Goal: Information Seeking & Learning: Learn about a topic

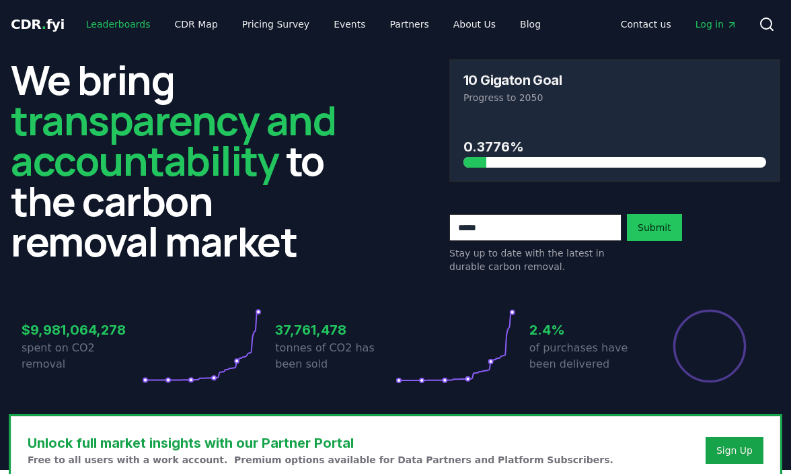
click at [110, 22] on link "Leaderboards" at bounding box center [118, 24] width 86 height 24
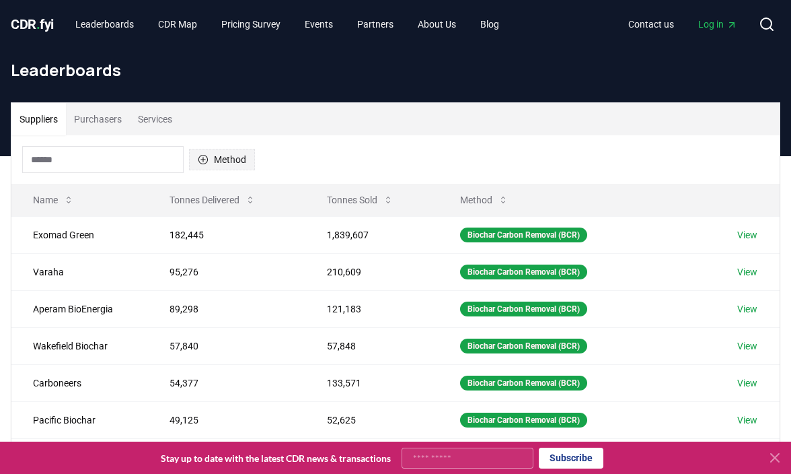
click at [210, 161] on button "Method" at bounding box center [222, 160] width 66 height 22
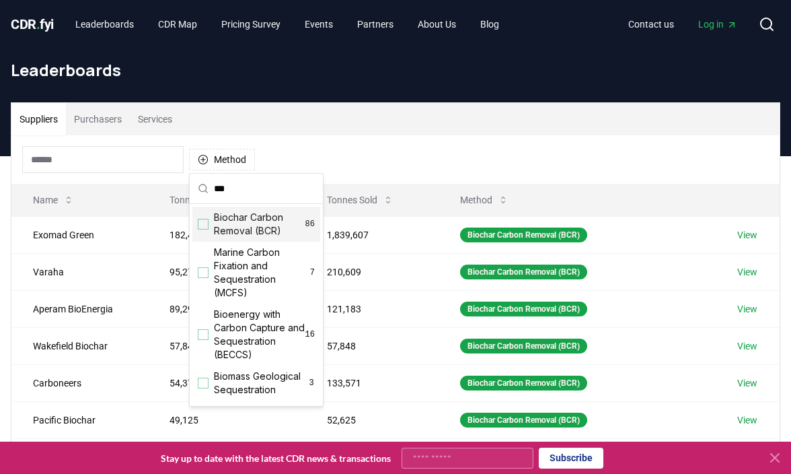
type input "***"
click at [233, 227] on span "Biochar Carbon Removal (BCR)" at bounding box center [259, 224] width 91 height 27
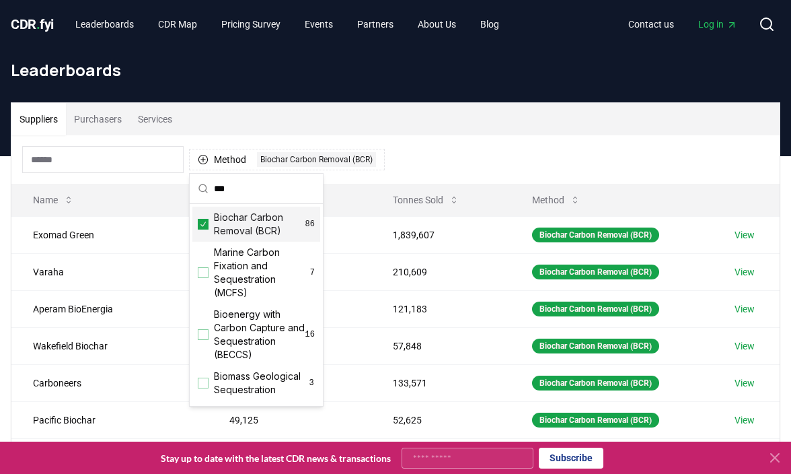
click at [474, 133] on div "Suppliers Purchasers Services" at bounding box center [395, 119] width 768 height 32
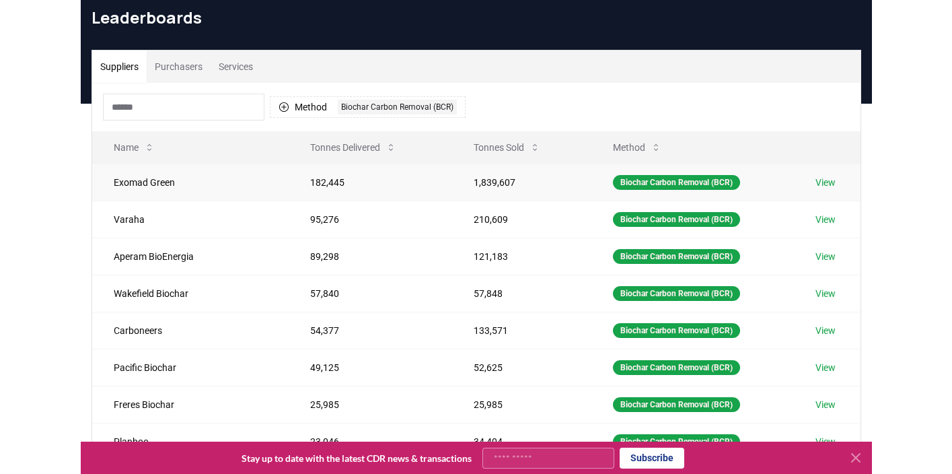
scroll to position [72, 0]
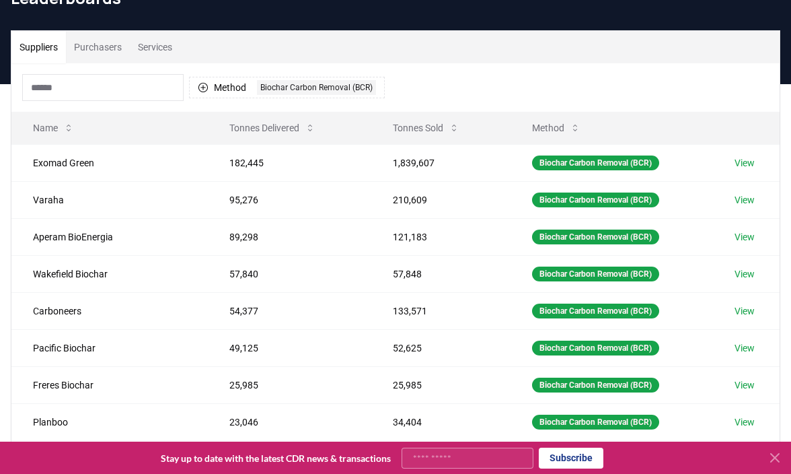
click at [0, 0] on div "CDR . fyi Leaderboards CDR Map Pricing Survey Events Partners About Us Blog Con…" at bounding box center [395, 373] width 791 height 891
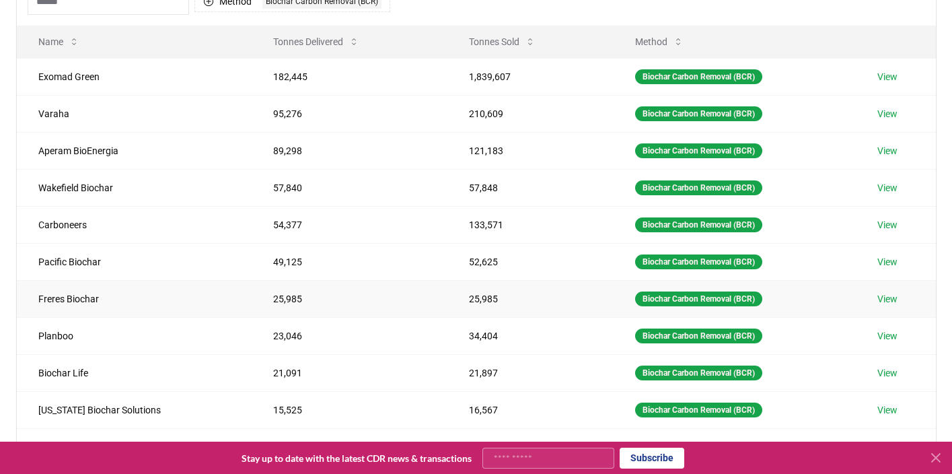
scroll to position [0, 0]
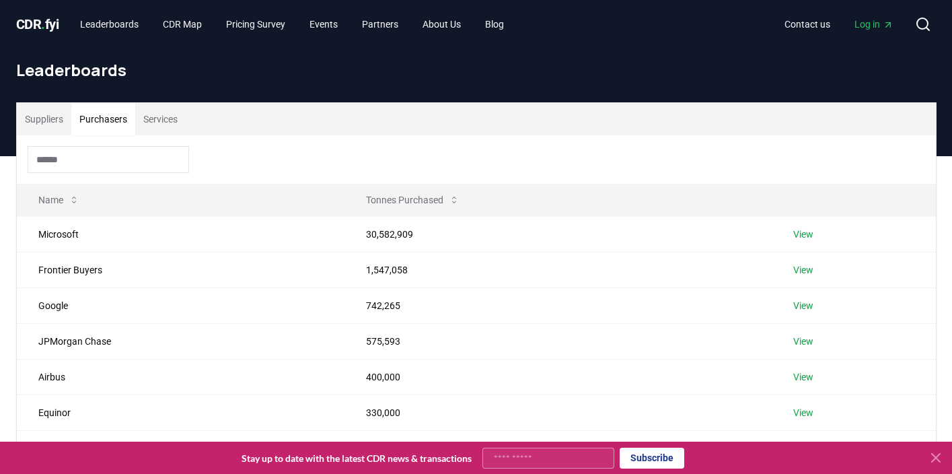
click at [100, 124] on button "Purchasers" at bounding box center [103, 119] width 64 height 32
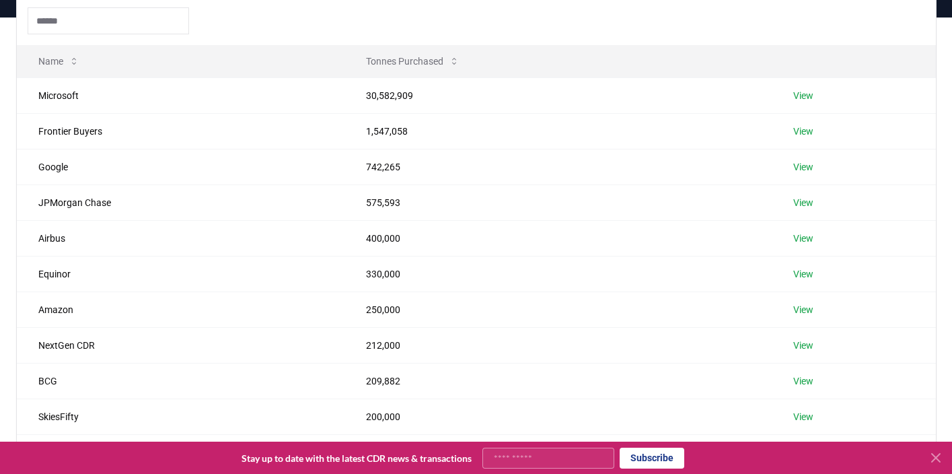
scroll to position [142, 0]
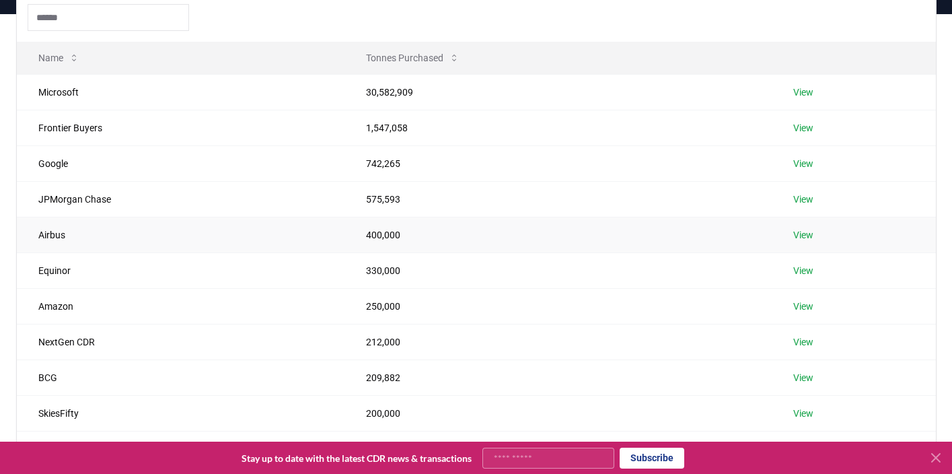
click at [790, 232] on link "View" at bounding box center [803, 234] width 20 height 13
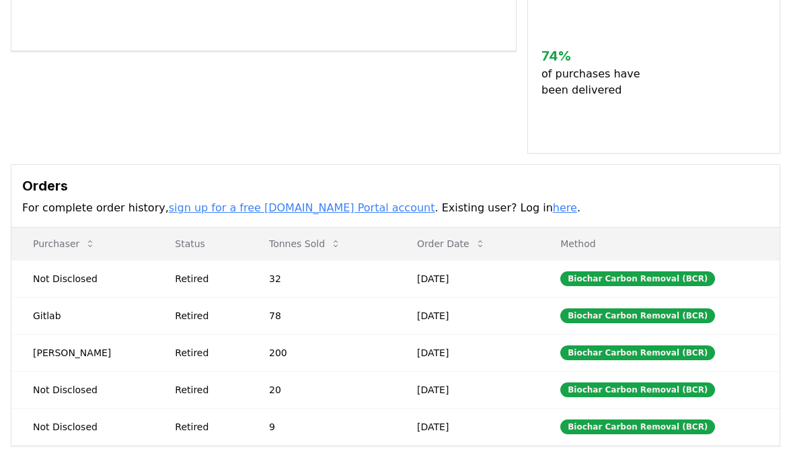
scroll to position [340, 0]
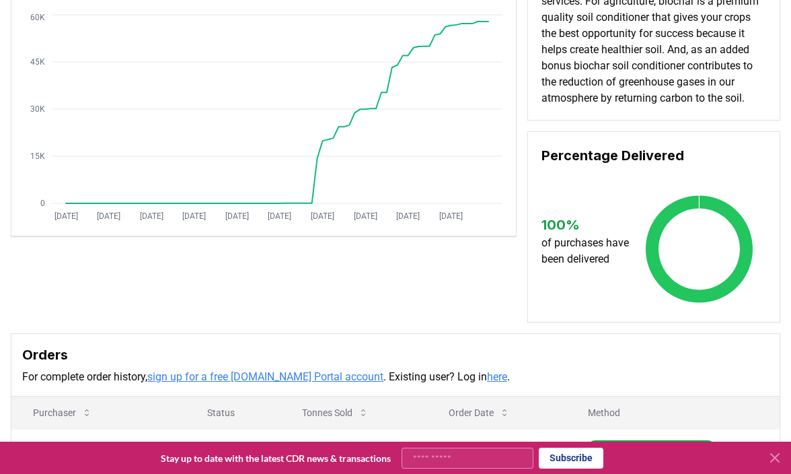
scroll to position [116, 0]
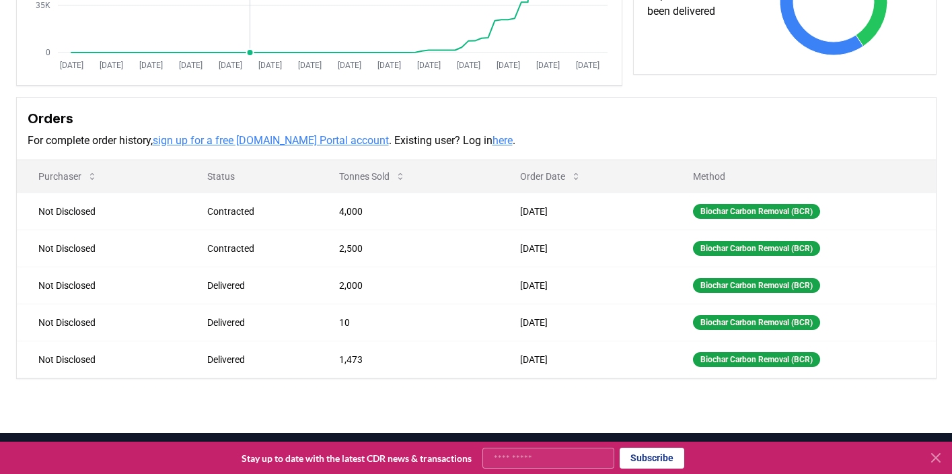
scroll to position [322, 0]
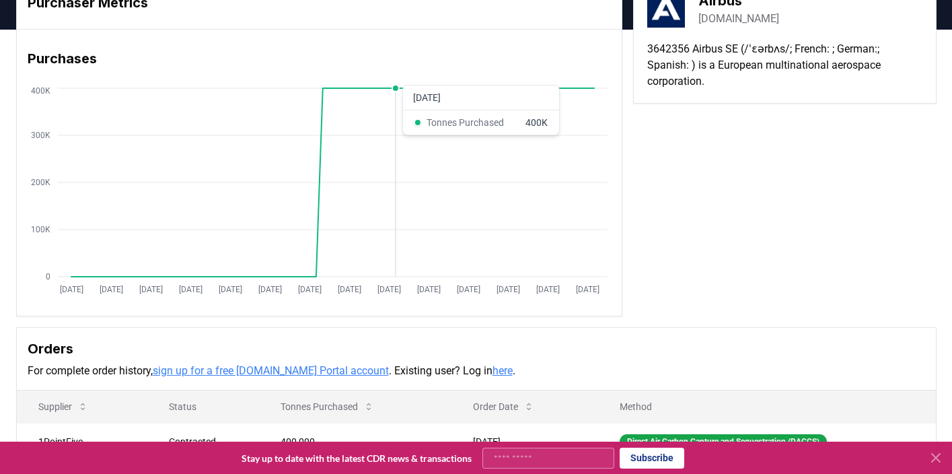
scroll to position [41, 0]
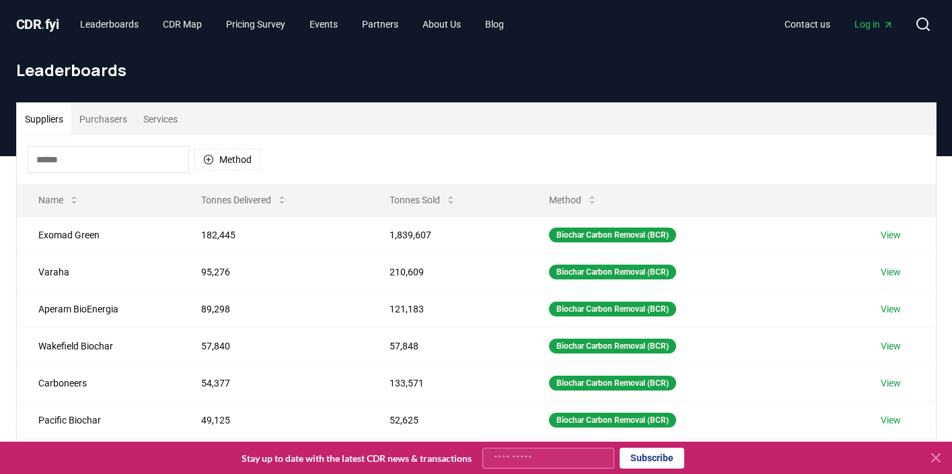
click at [101, 119] on button "Purchasers" at bounding box center [103, 119] width 64 height 32
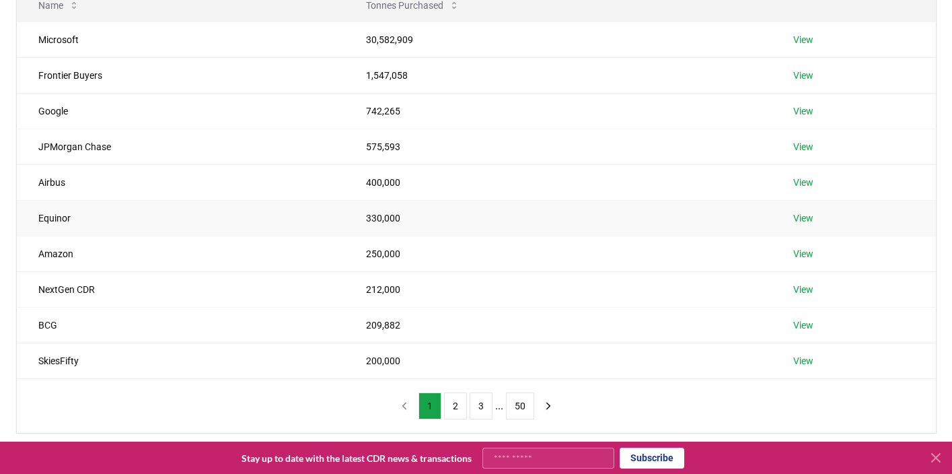
scroll to position [195, 0]
click at [0, 0] on div "Suppliers Purchasers Services Name Tonnes Purchased Microsoft 30,582,909 View F…" at bounding box center [476, 223] width 952 height 525
click at [453, 403] on button "2" at bounding box center [455, 405] width 23 height 27
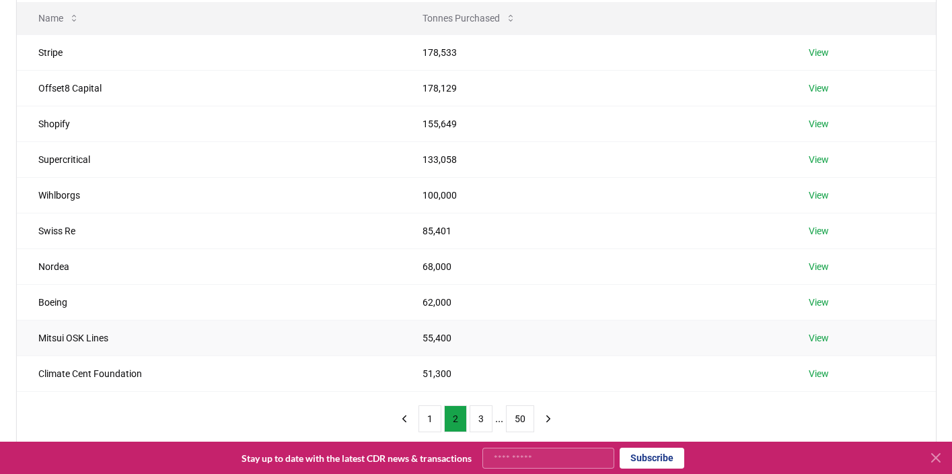
scroll to position [185, 0]
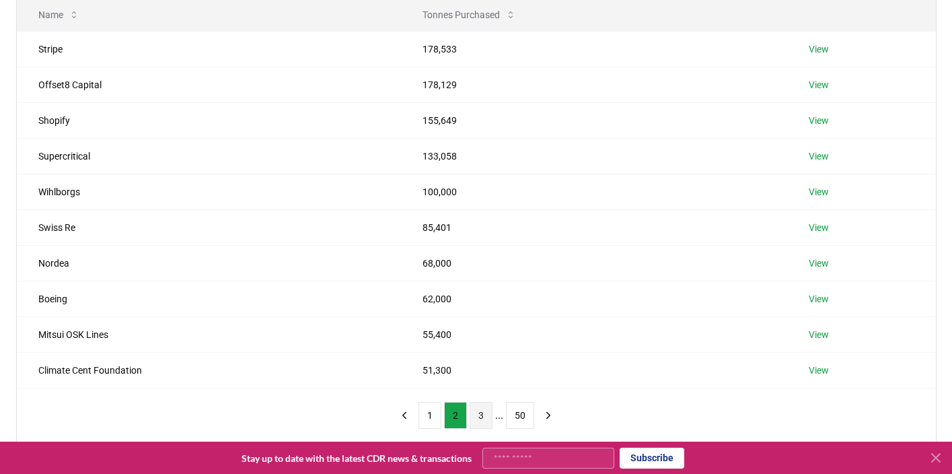
click at [480, 412] on button "3" at bounding box center [481, 415] width 23 height 27
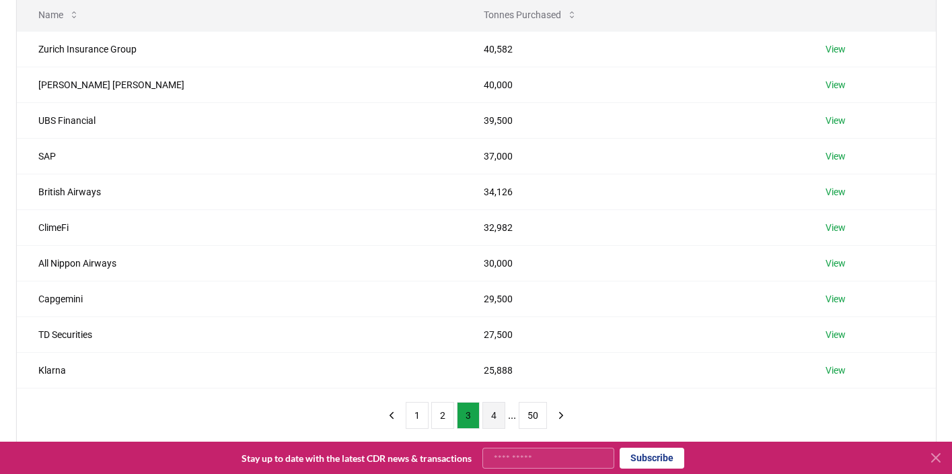
click at [495, 411] on button "4" at bounding box center [493, 415] width 23 height 27
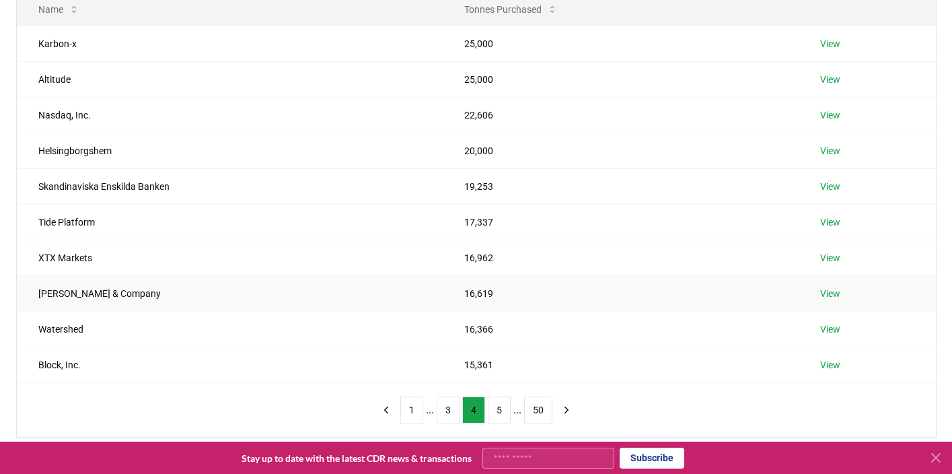
scroll to position [191, 0]
click at [0, 0] on div "Suppliers Purchasers Services Name Tonnes Purchased Karbon-x 25,000 View Altitu…" at bounding box center [476, 227] width 952 height 525
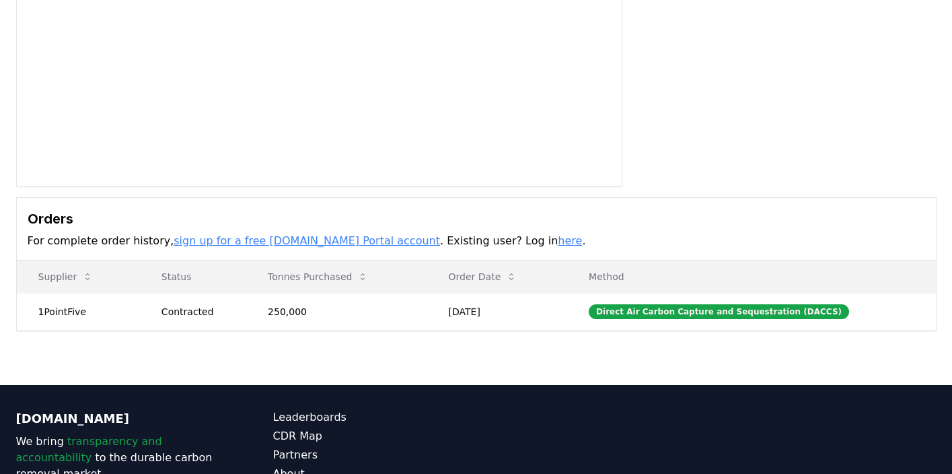
scroll to position [260, 0]
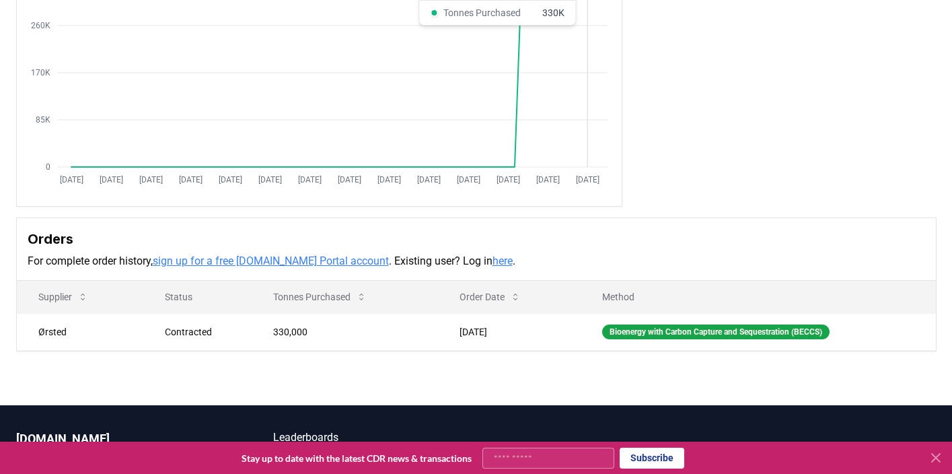
scroll to position [309, 0]
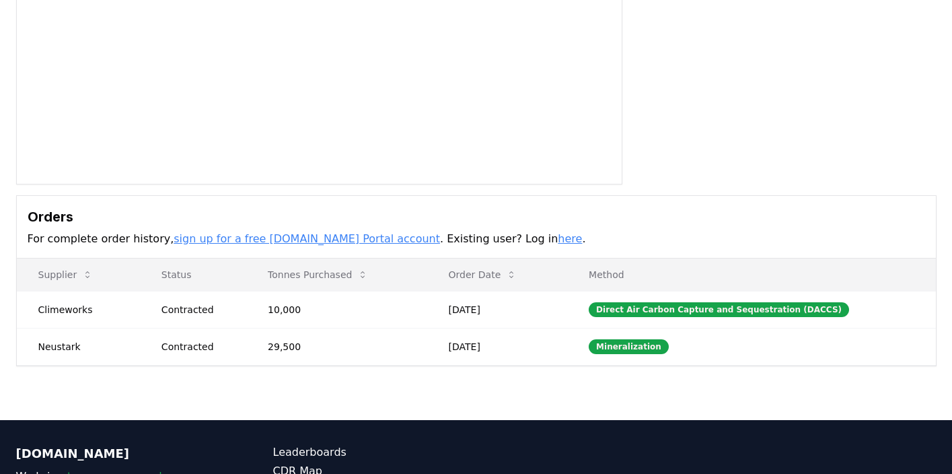
scroll to position [220, 0]
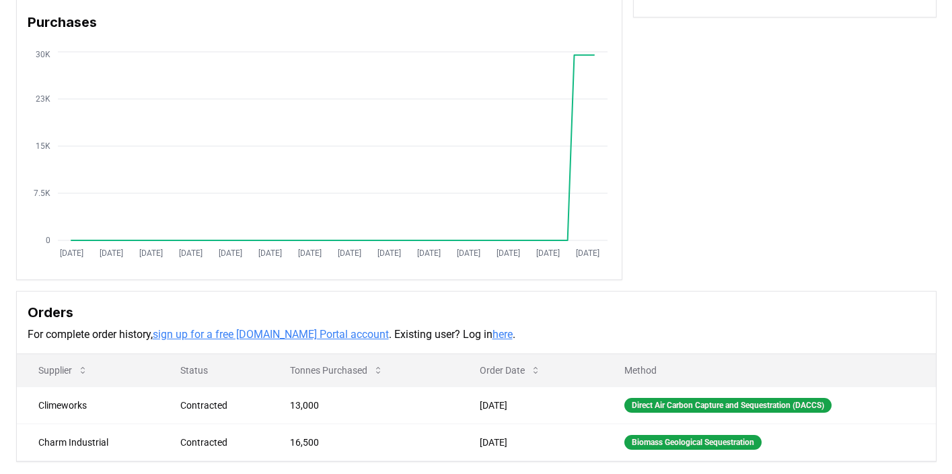
scroll to position [101, 0]
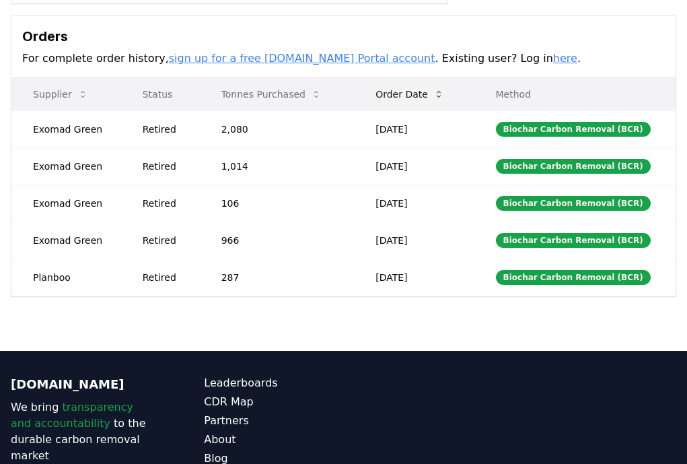
scroll to position [291, 0]
